Goal: Complete application form: Complete application form

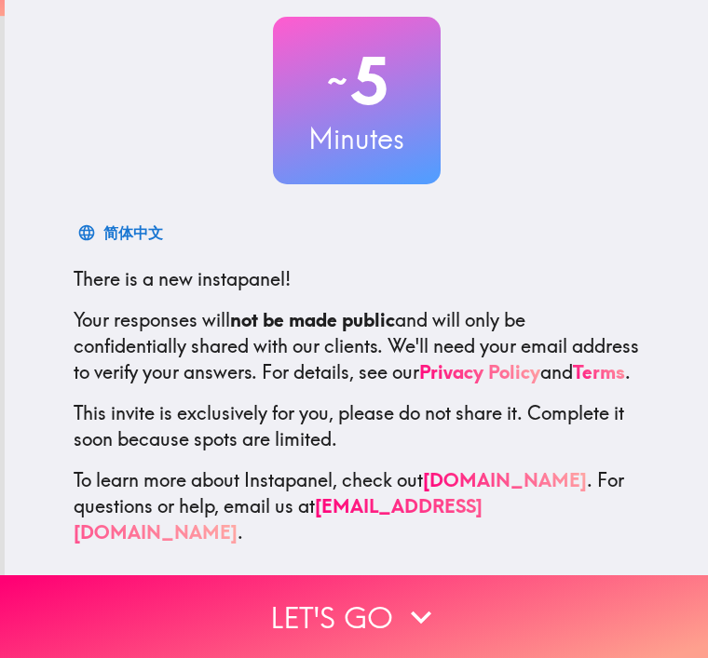
scroll to position [102, 0]
click at [419, 606] on icon "button" at bounding box center [420, 617] width 41 height 41
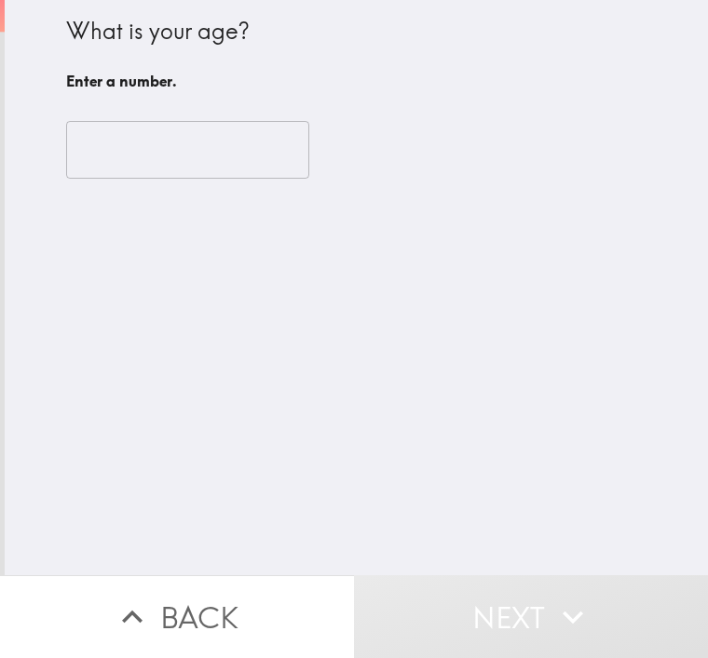
click at [155, 144] on input "number" at bounding box center [187, 150] width 243 height 58
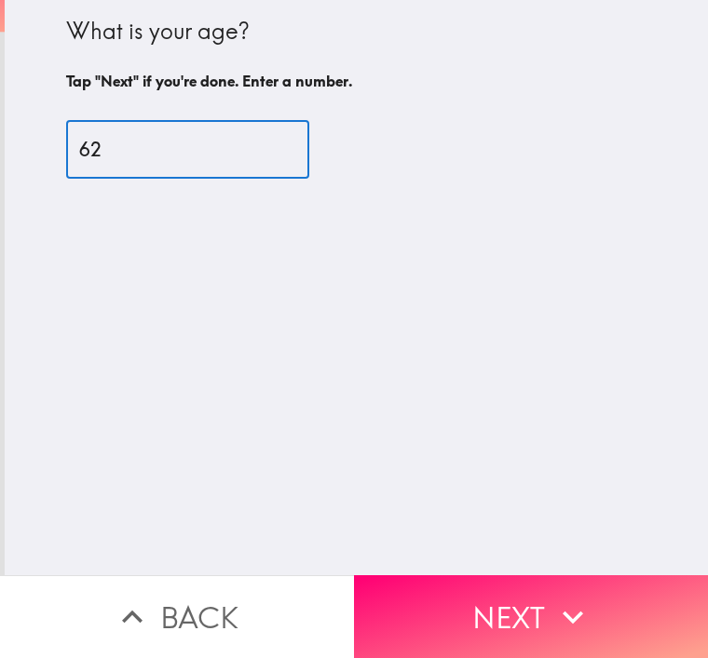
type input "62"
click at [555, 604] on icon "button" at bounding box center [572, 617] width 41 height 41
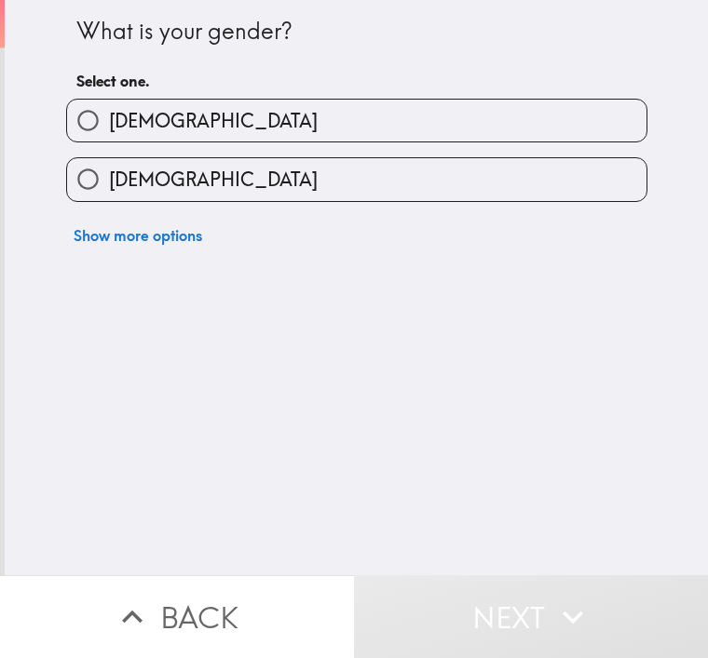
click at [82, 199] on input "[DEMOGRAPHIC_DATA]" at bounding box center [88, 179] width 42 height 42
radio input "true"
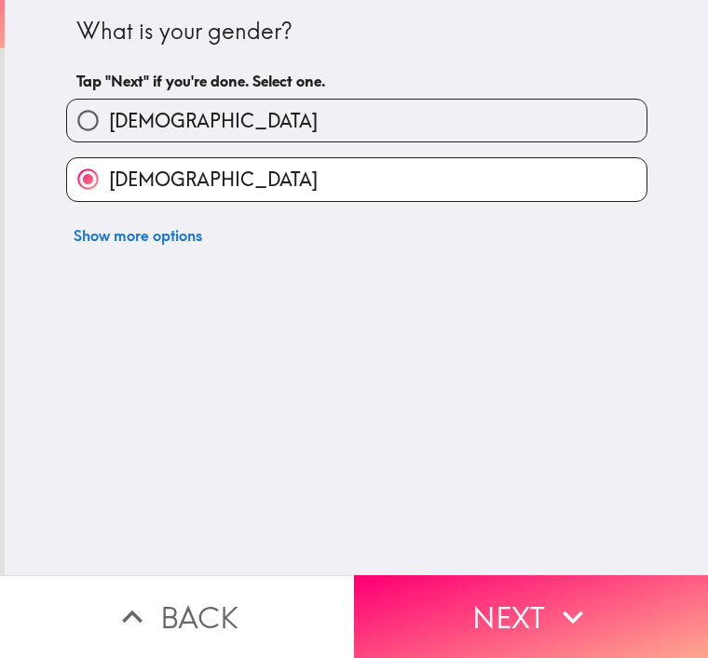
click at [511, 616] on button "Next" at bounding box center [531, 617] width 354 height 83
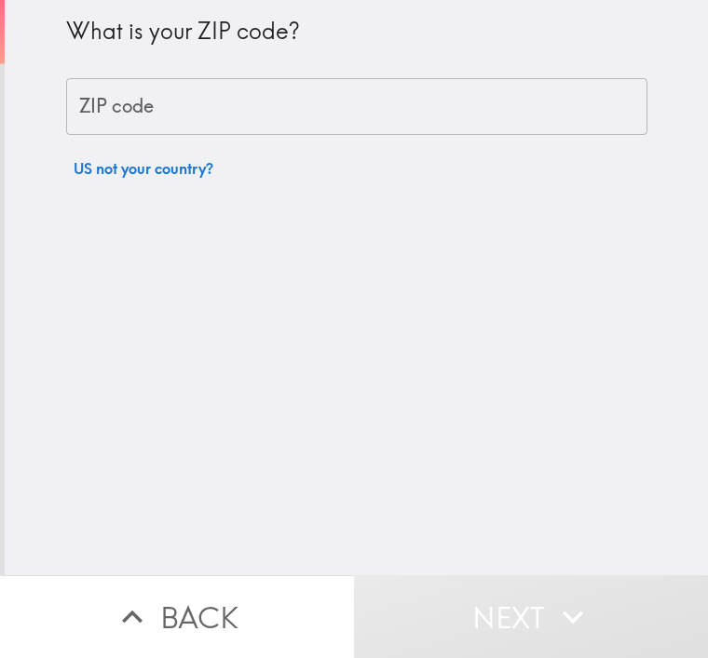
click at [174, 104] on input "ZIP code" at bounding box center [356, 107] width 581 height 58
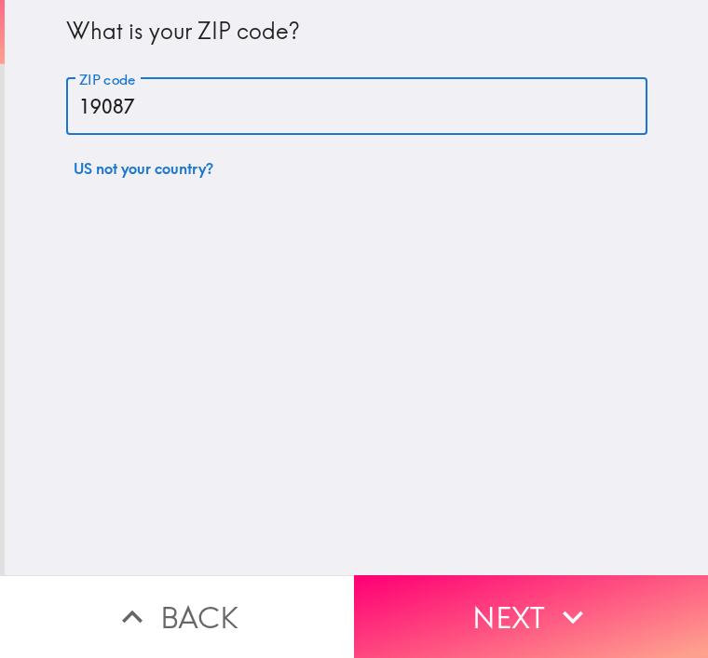
type input "19087"
click at [633, 607] on button "Next" at bounding box center [531, 617] width 354 height 83
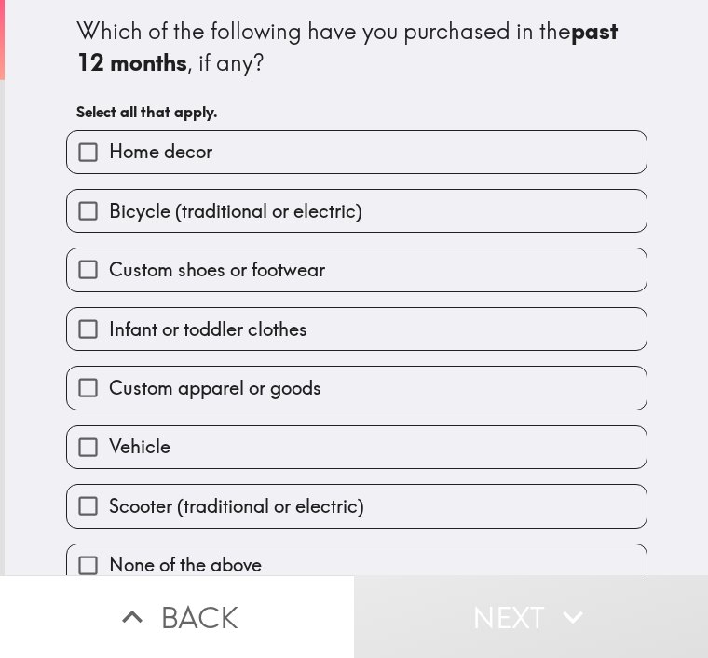
click at [93, 164] on input "Home decor" at bounding box center [88, 152] width 42 height 42
checkbox input "true"
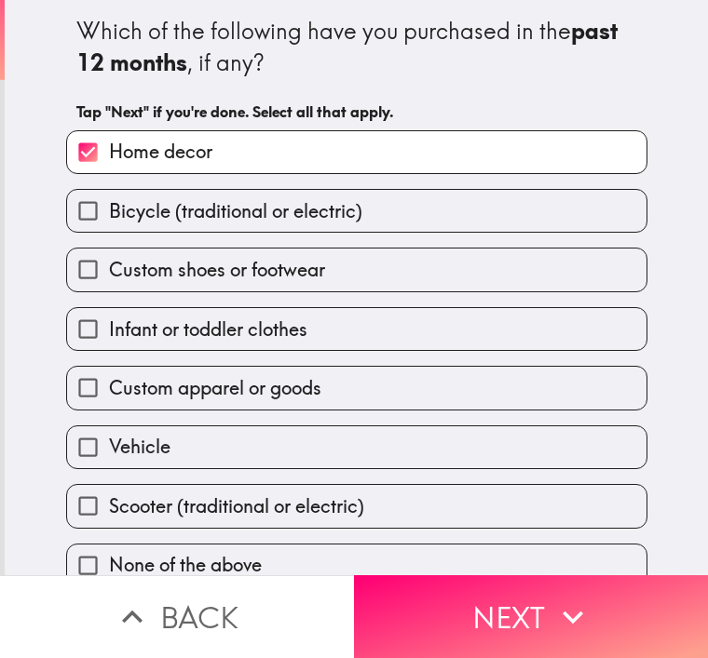
click at [83, 276] on input "Custom shoes or footwear" at bounding box center [88, 270] width 42 height 42
checkbox input "true"
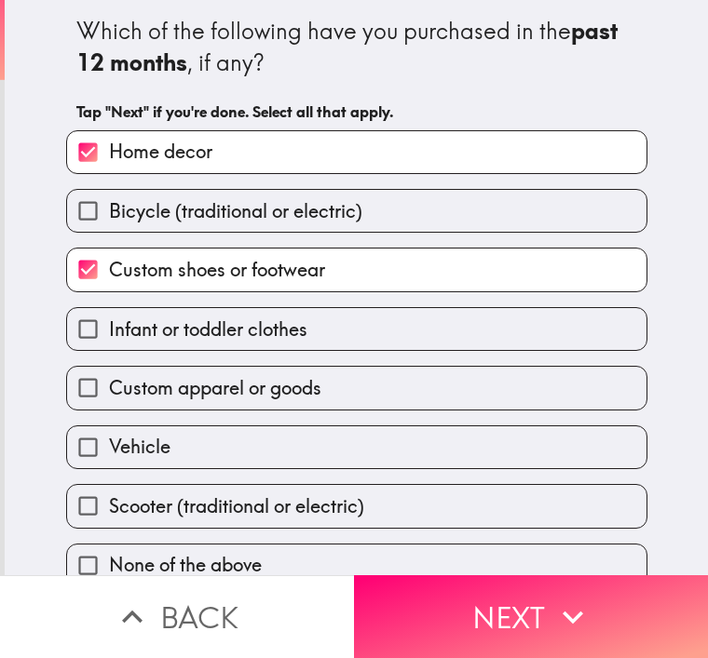
click at [83, 383] on input "Custom apparel or goods" at bounding box center [88, 388] width 42 height 42
checkbox input "true"
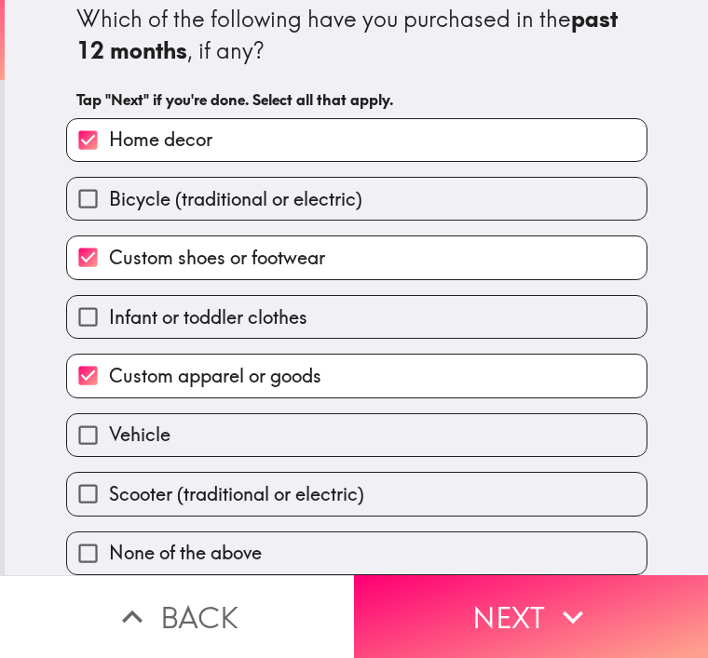
scroll to position [18, 0]
click at [608, 627] on button "Next" at bounding box center [531, 617] width 354 height 83
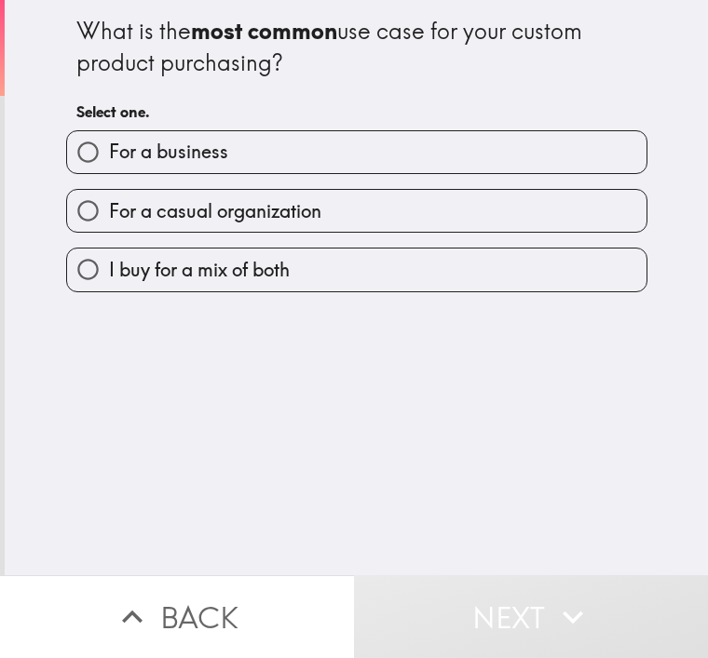
click at [94, 257] on input "I buy for a mix of both" at bounding box center [88, 270] width 42 height 42
radio input "true"
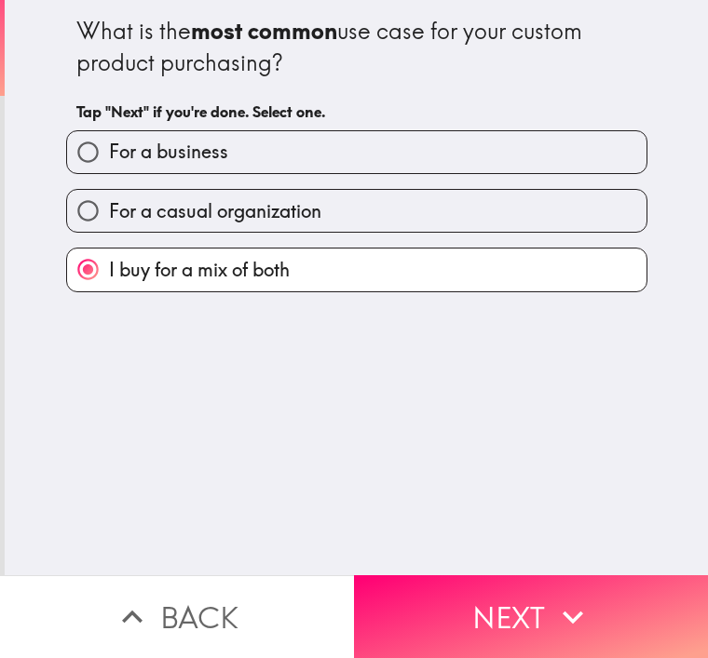
click at [538, 618] on button "Next" at bounding box center [531, 617] width 354 height 83
